Goal: Transaction & Acquisition: Obtain resource

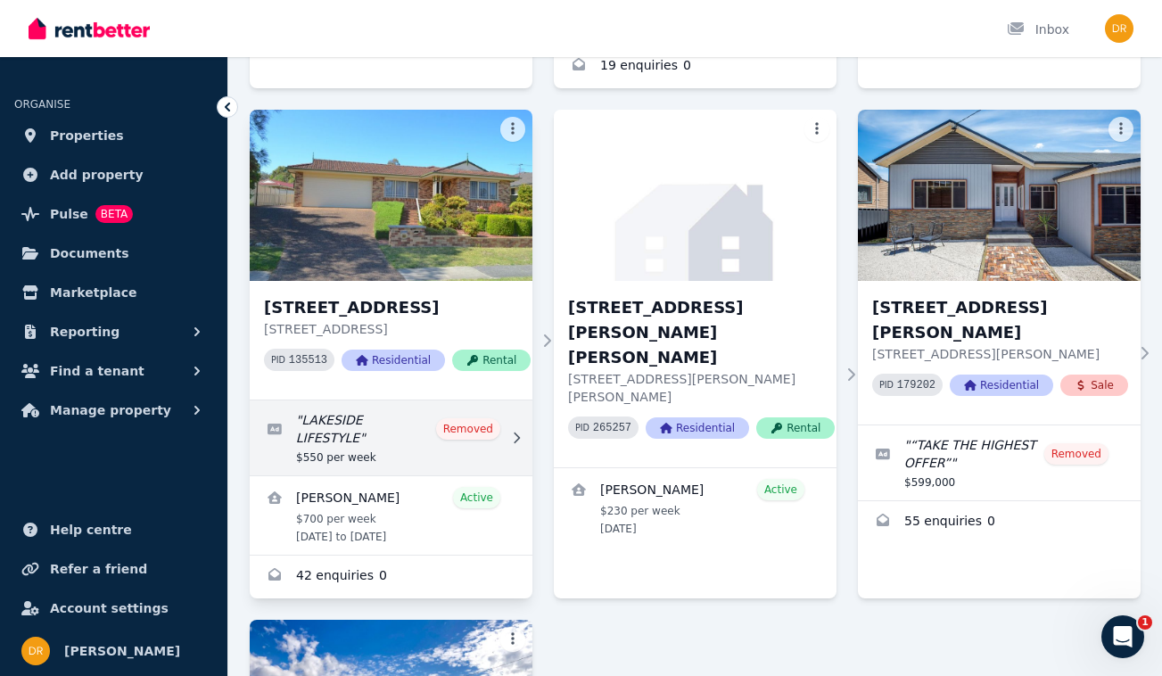
scroll to position [755, 0]
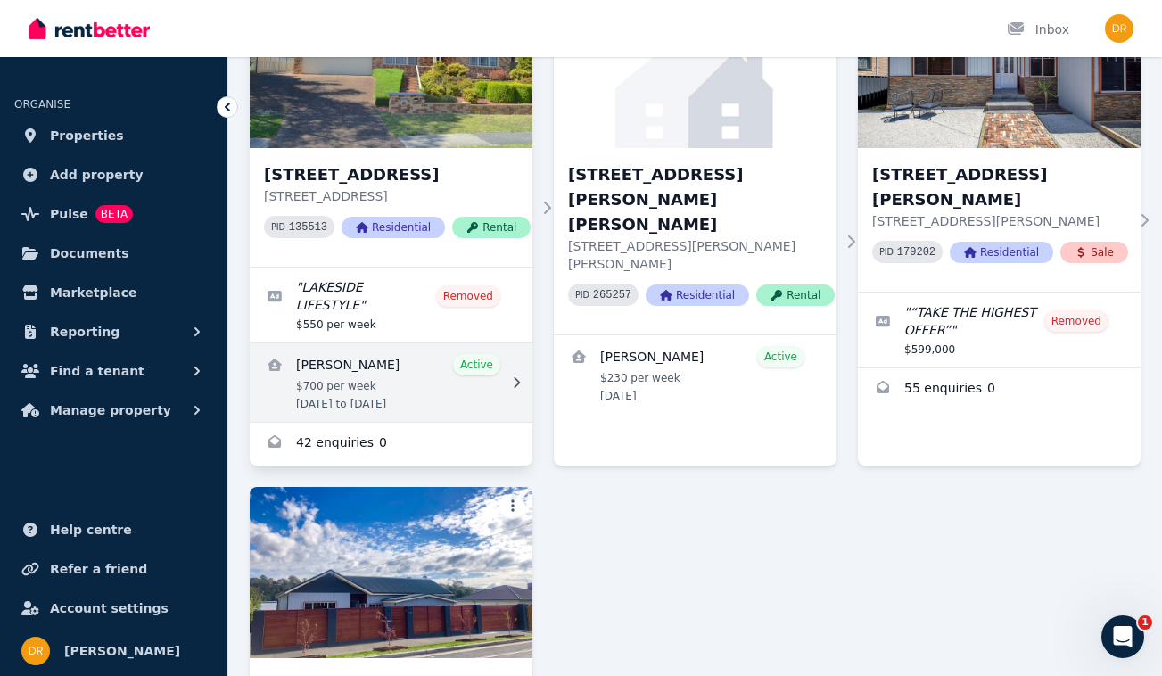
click at [496, 371] on link "View details for Marshall Cameron" at bounding box center [391, 382] width 283 height 78
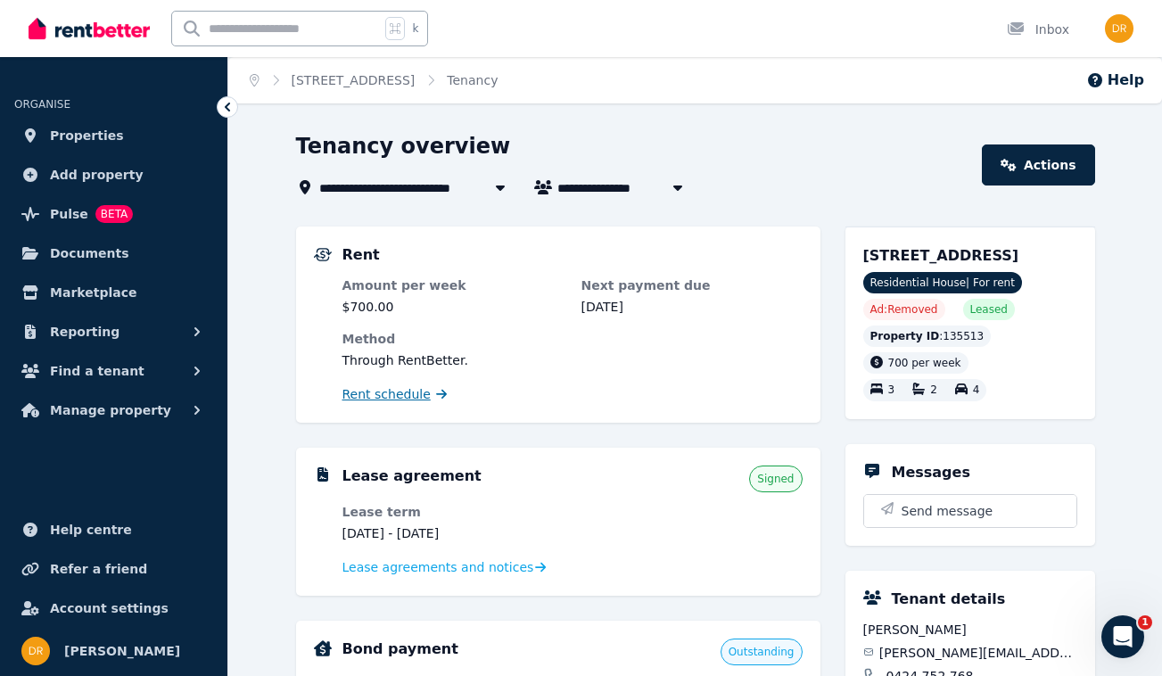
click at [380, 393] on span "Rent schedule" at bounding box center [387, 394] width 88 height 18
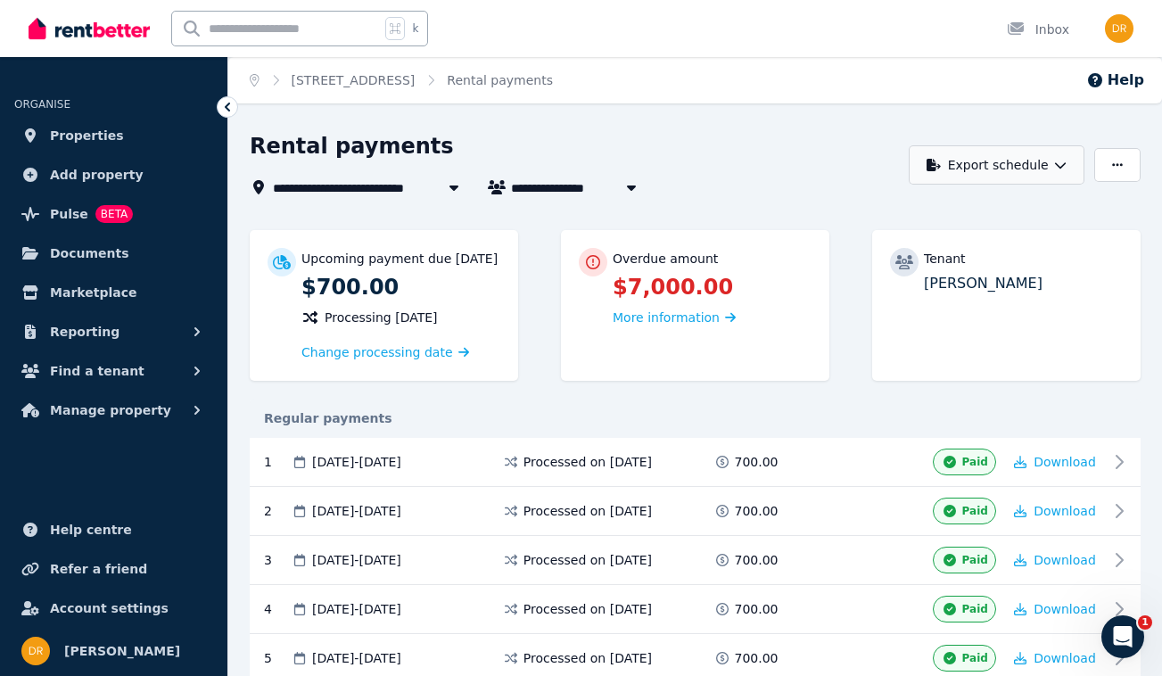
click at [1054, 160] on icon "button" at bounding box center [1060, 165] width 12 height 12
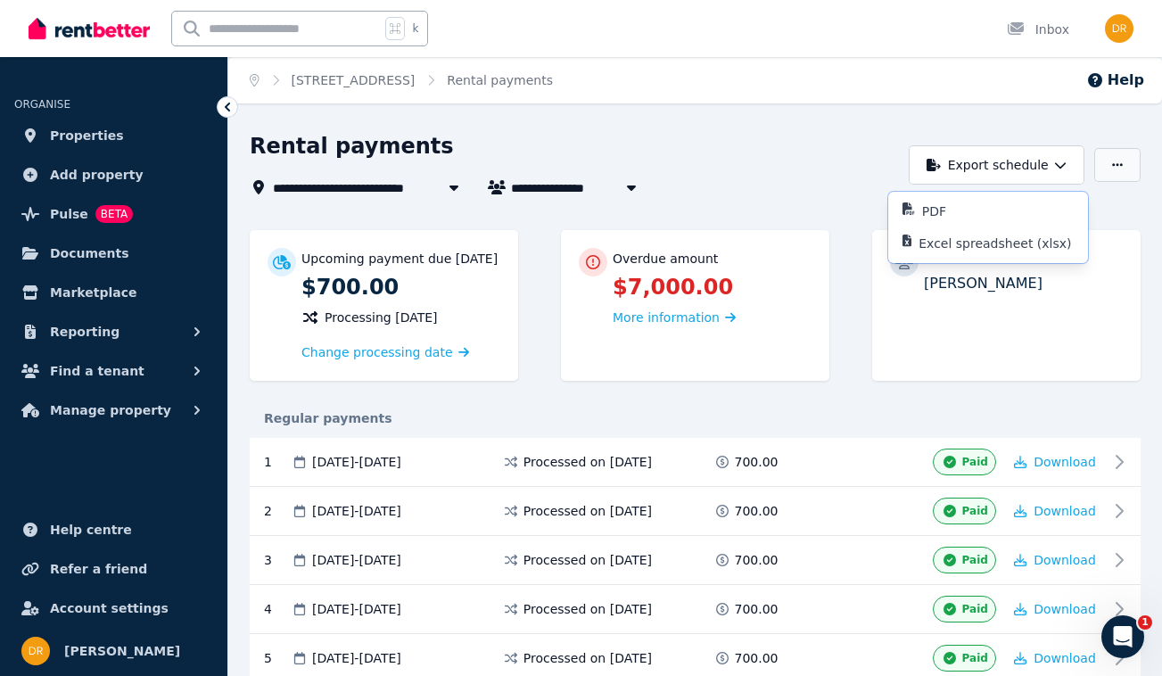
click at [1114, 161] on icon "button" at bounding box center [1117, 165] width 11 height 12
click at [802, 192] on div "**********" at bounding box center [574, 187] width 649 height 21
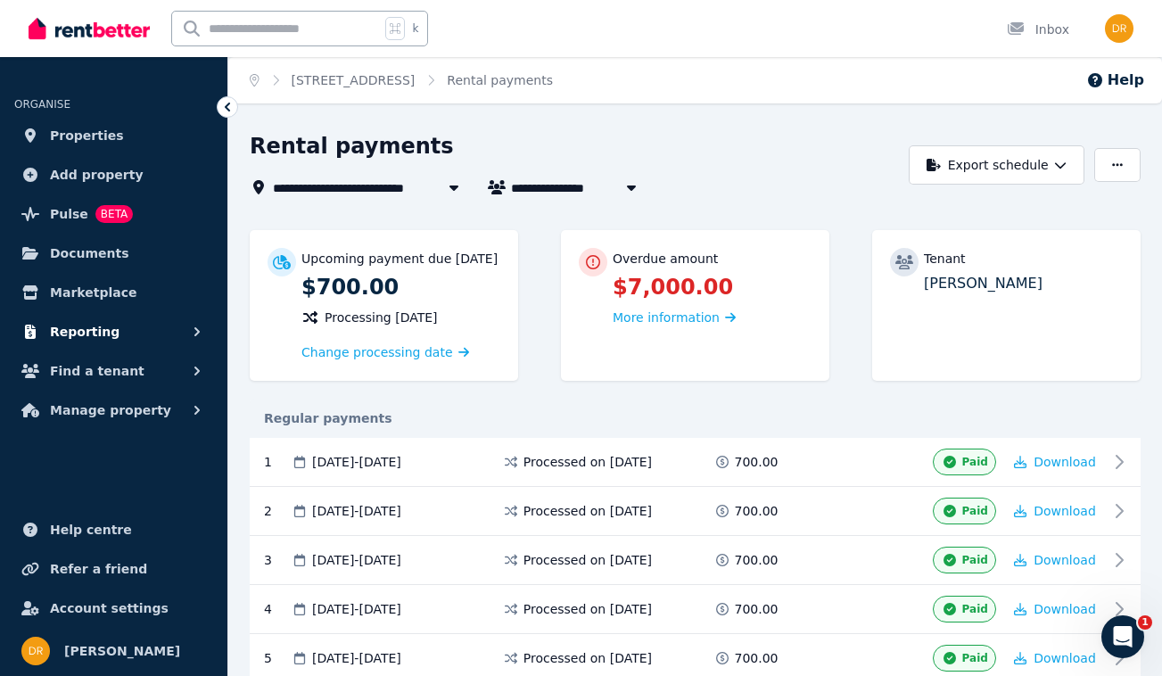
click at [178, 338] on button "Reporting" at bounding box center [113, 332] width 199 height 36
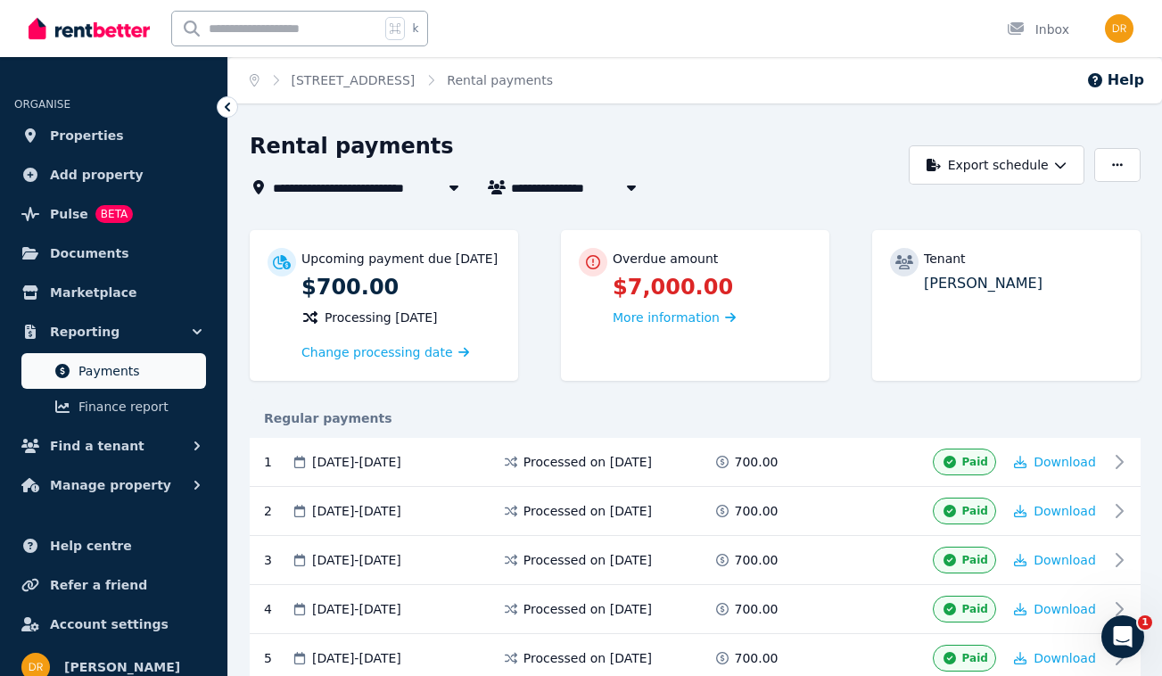
click at [157, 373] on span "Payments" at bounding box center [138, 370] width 120 height 21
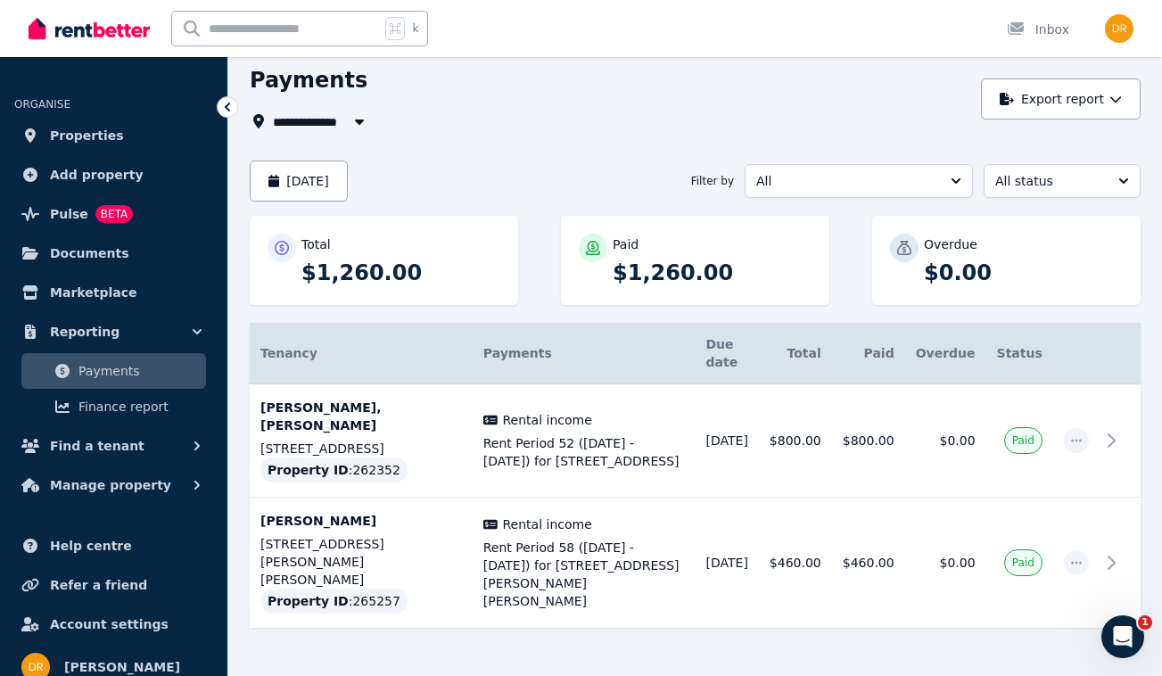
scroll to position [71, 0]
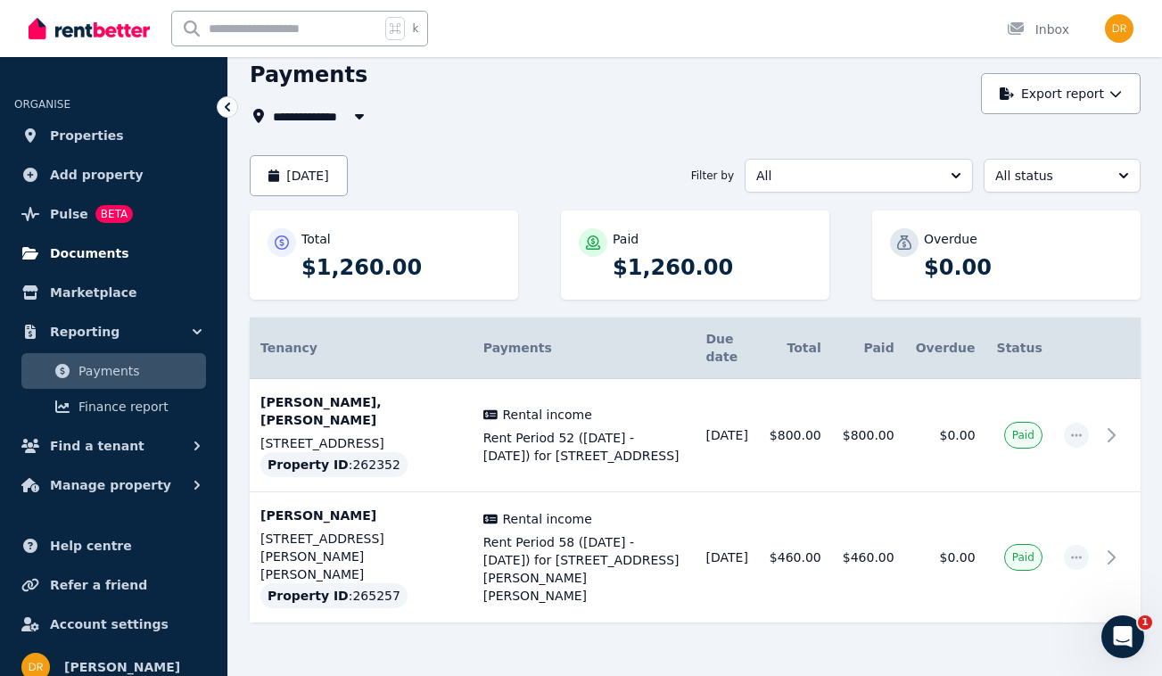
click at [89, 251] on span "Documents" at bounding box center [89, 253] width 79 height 21
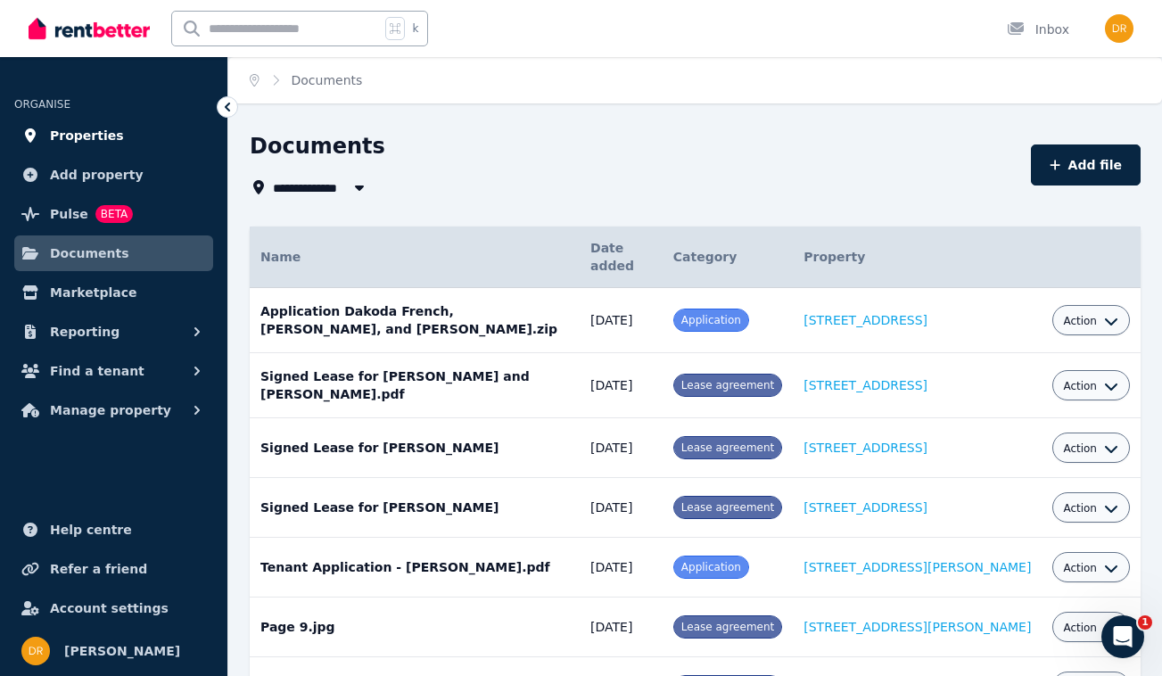
click at [92, 127] on span "Properties" at bounding box center [87, 135] width 74 height 21
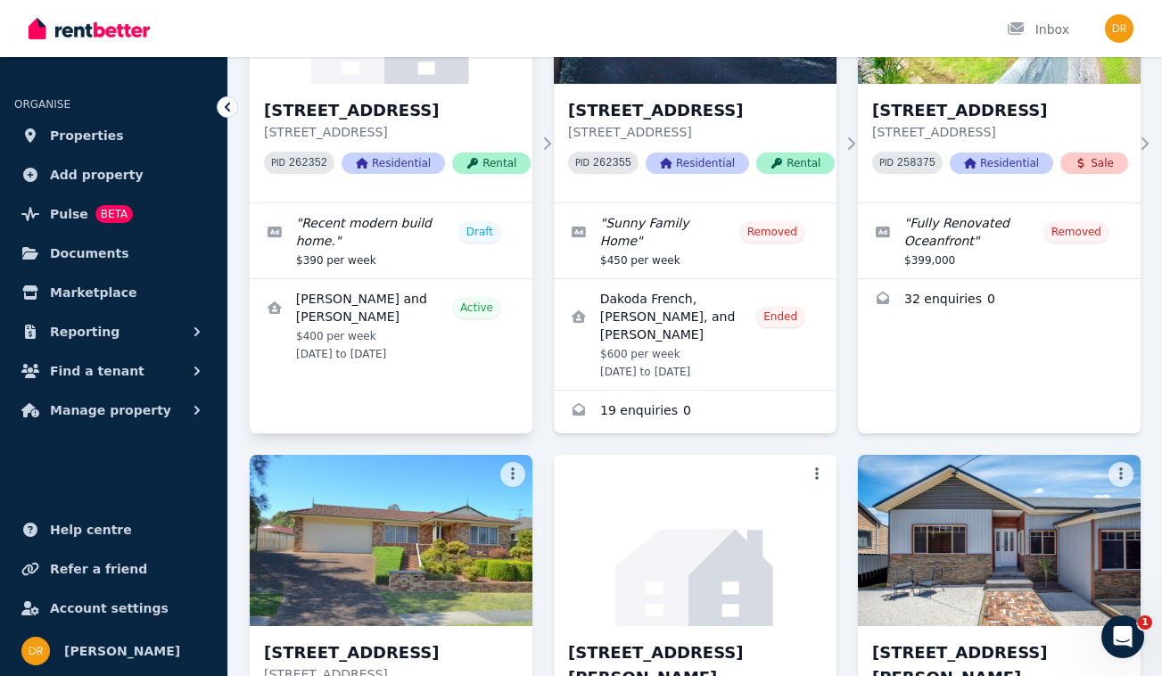
scroll to position [304, 0]
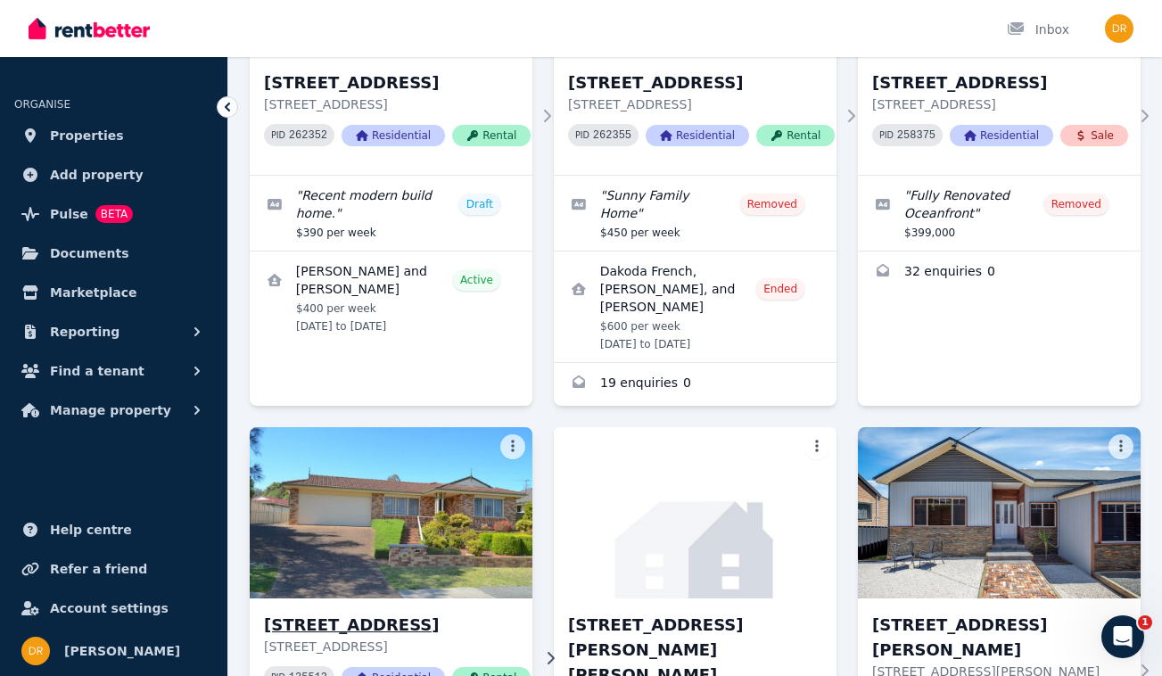
click at [417, 514] on img at bounding box center [391, 513] width 297 height 180
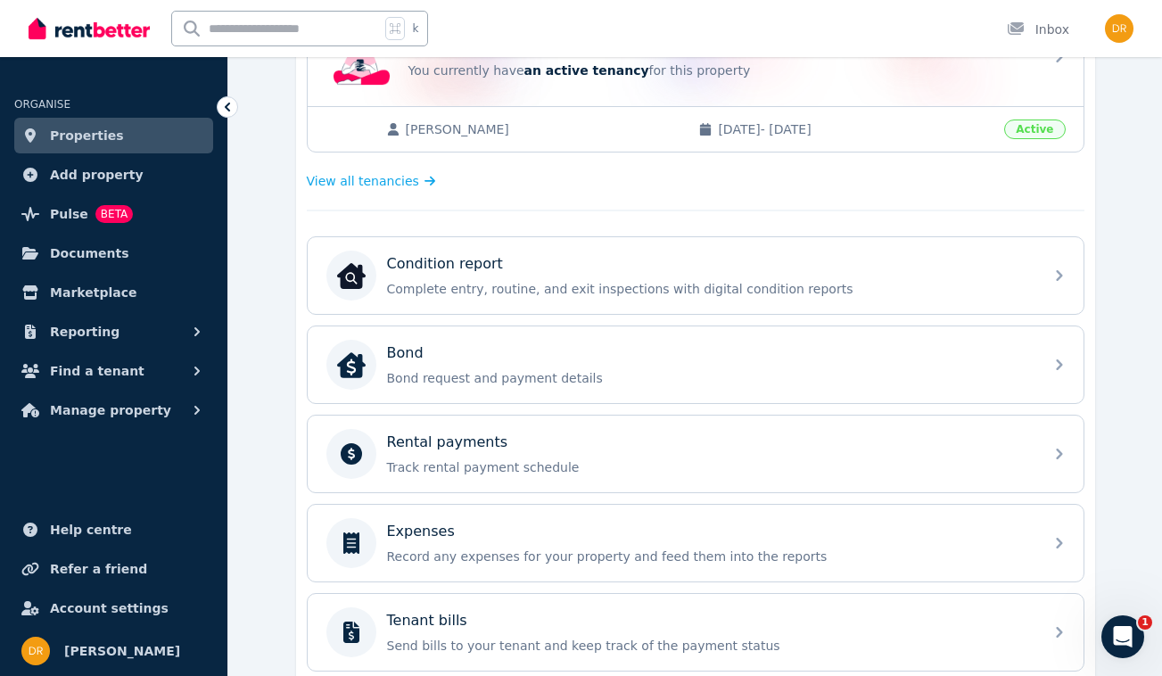
scroll to position [477, 0]
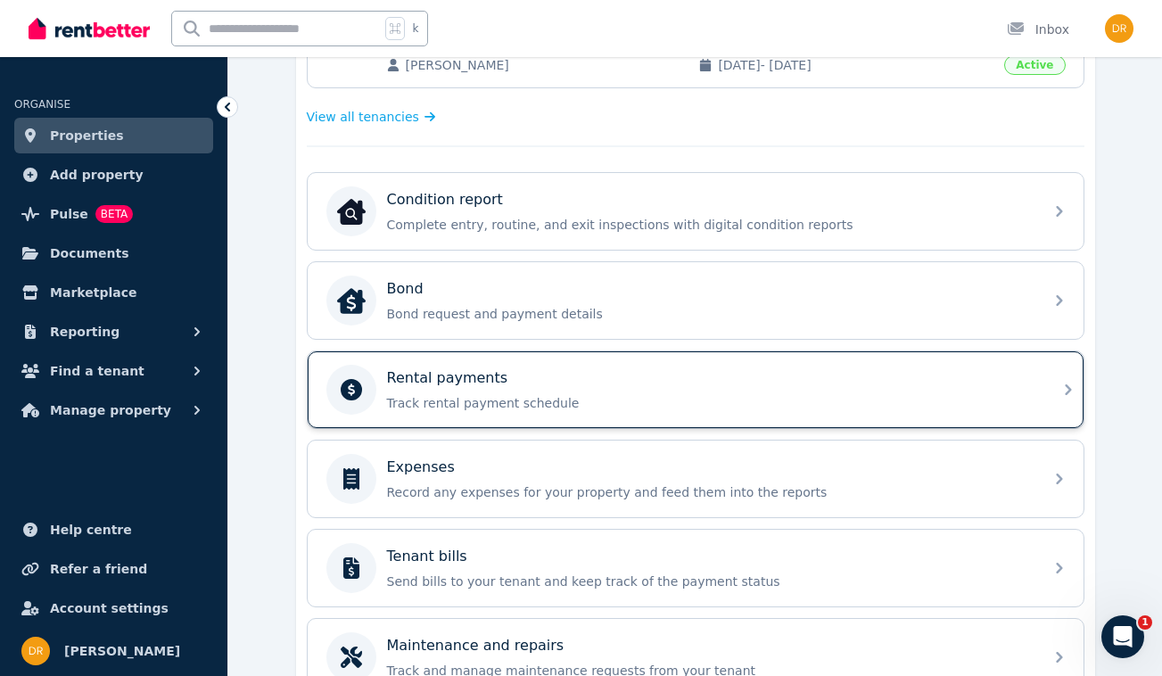
click at [781, 393] on div "Rental payments Track rental payment schedule" at bounding box center [710, 389] width 646 height 45
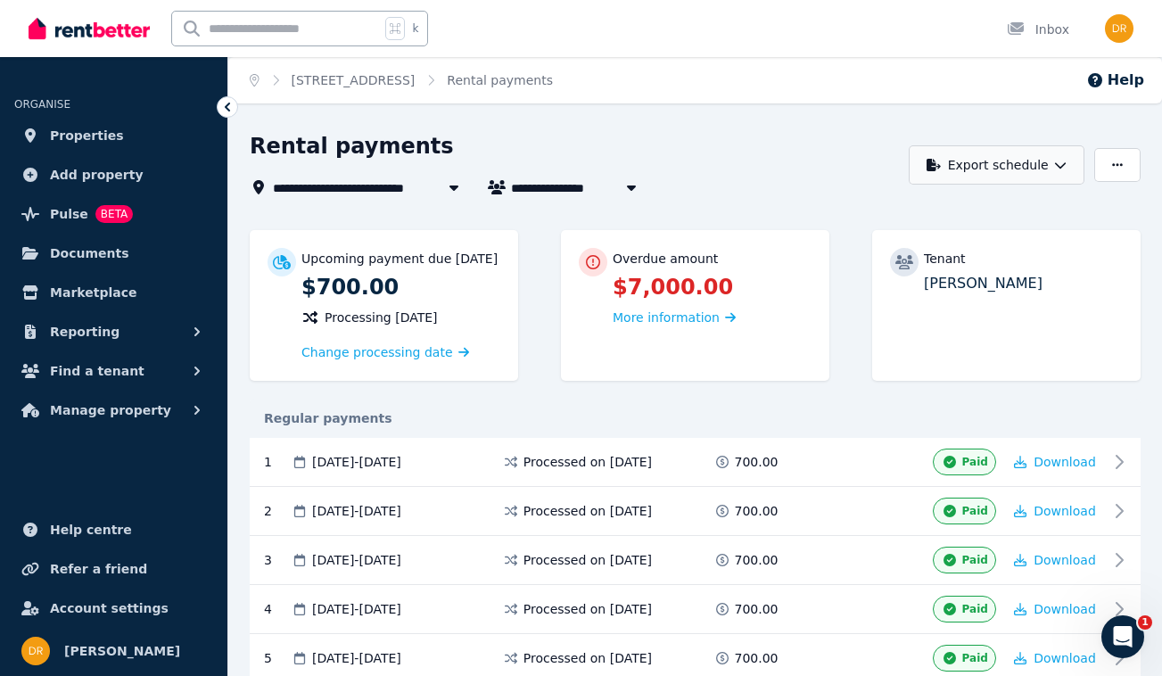
click at [1049, 163] on button "Export schedule" at bounding box center [997, 164] width 176 height 39
click at [958, 215] on p "PDF" at bounding box center [941, 211] width 38 height 18
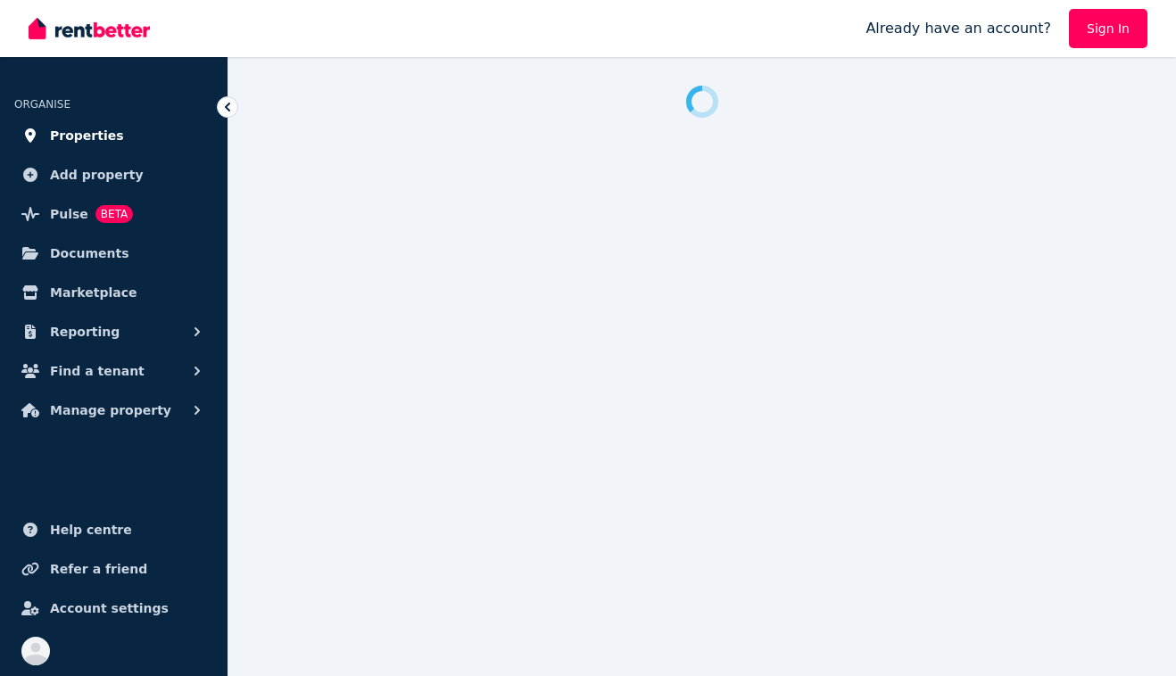
click at [87, 138] on span "Properties" at bounding box center [87, 135] width 74 height 21
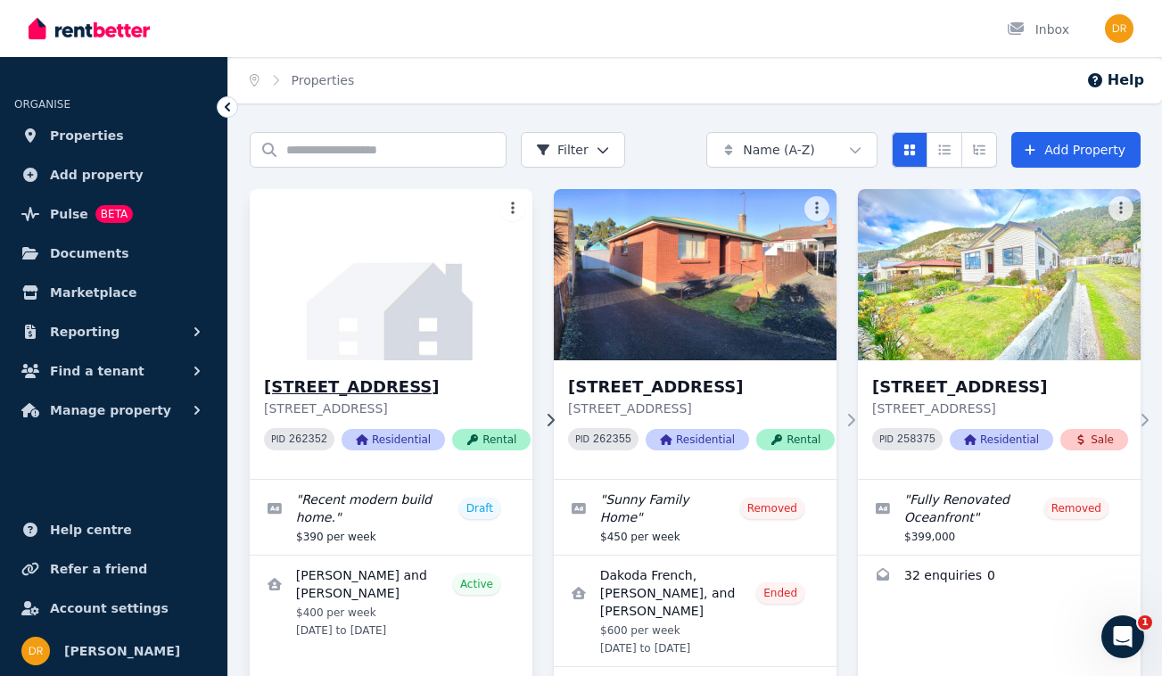
click at [359, 343] on img at bounding box center [391, 275] width 297 height 180
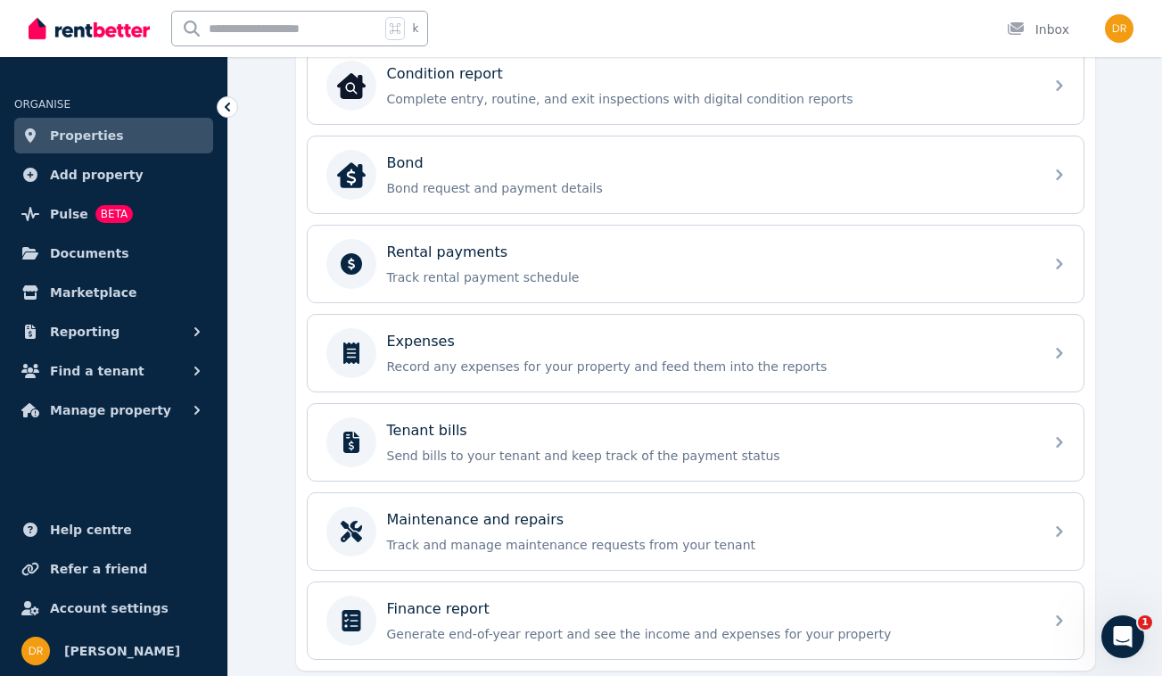
scroll to position [665, 0]
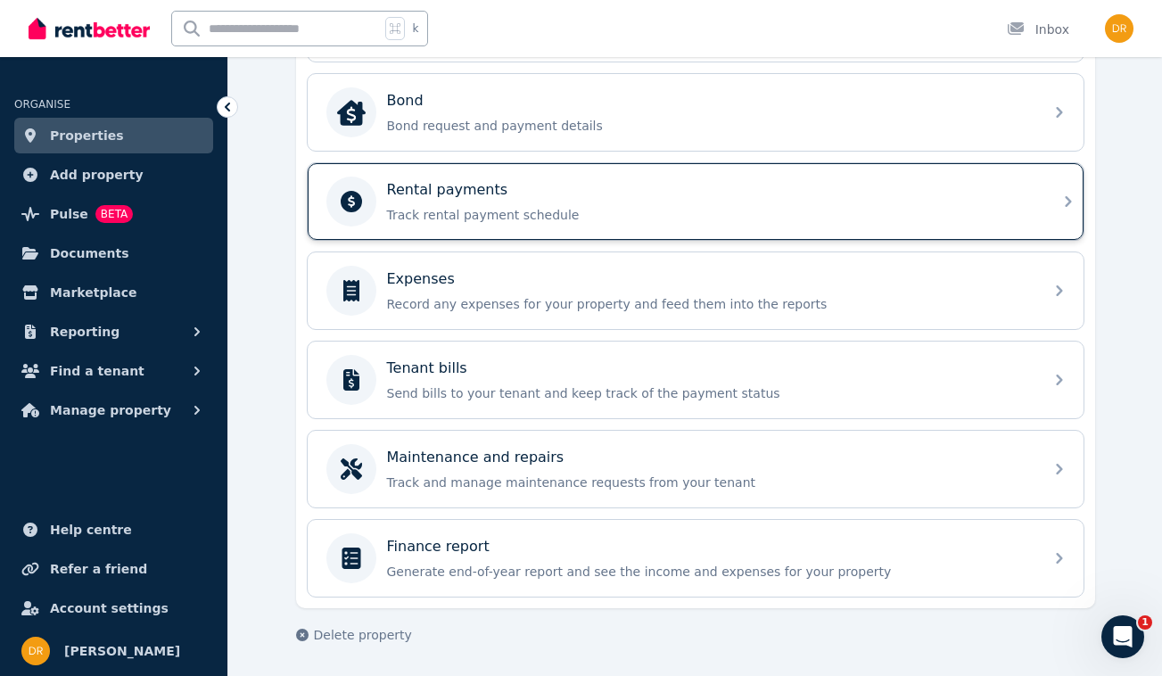
click at [574, 210] on p "Track rental payment schedule" at bounding box center [710, 215] width 646 height 18
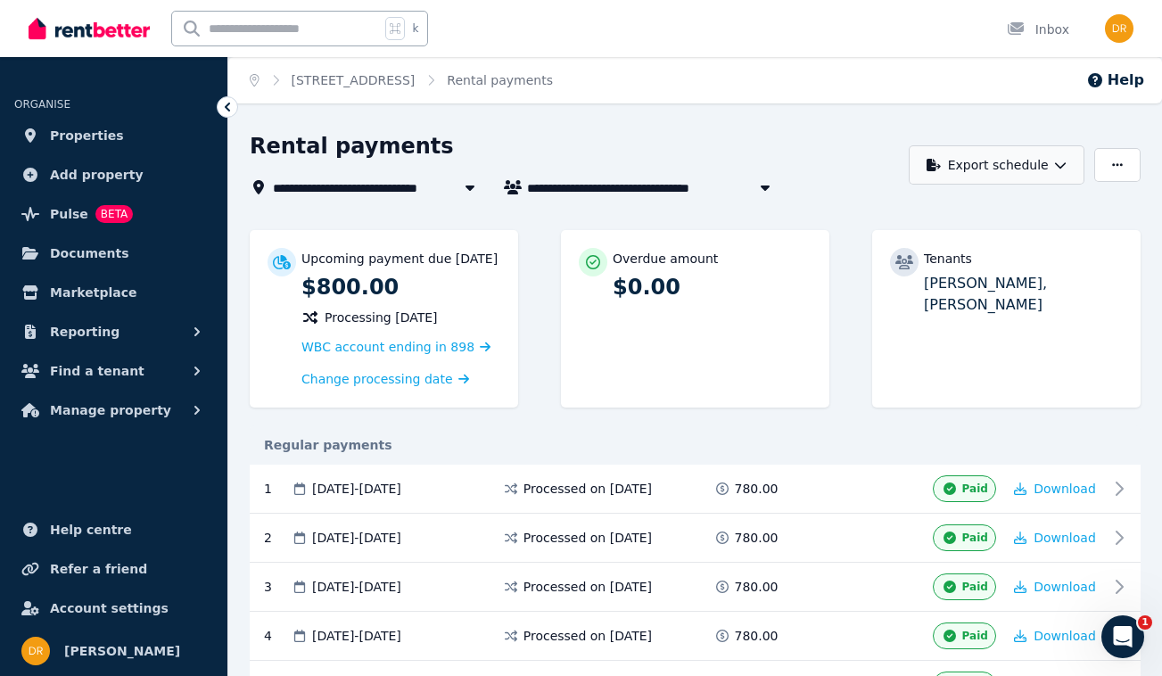
click at [1068, 159] on button "Export schedule" at bounding box center [997, 164] width 176 height 39
click at [964, 211] on div "PDF" at bounding box center [998, 211] width 152 height 18
